Goal: Complete application form

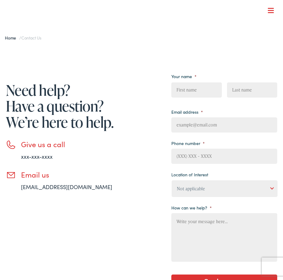
type input "uibCeZGuUoSK"
type input "djyOXYSnX"
type input "ruzifoyumat392@gmail.com"
type input "(___) ___-____"
type input "zcrCqygtpyr"
